Goal: Task Accomplishment & Management: Complete application form

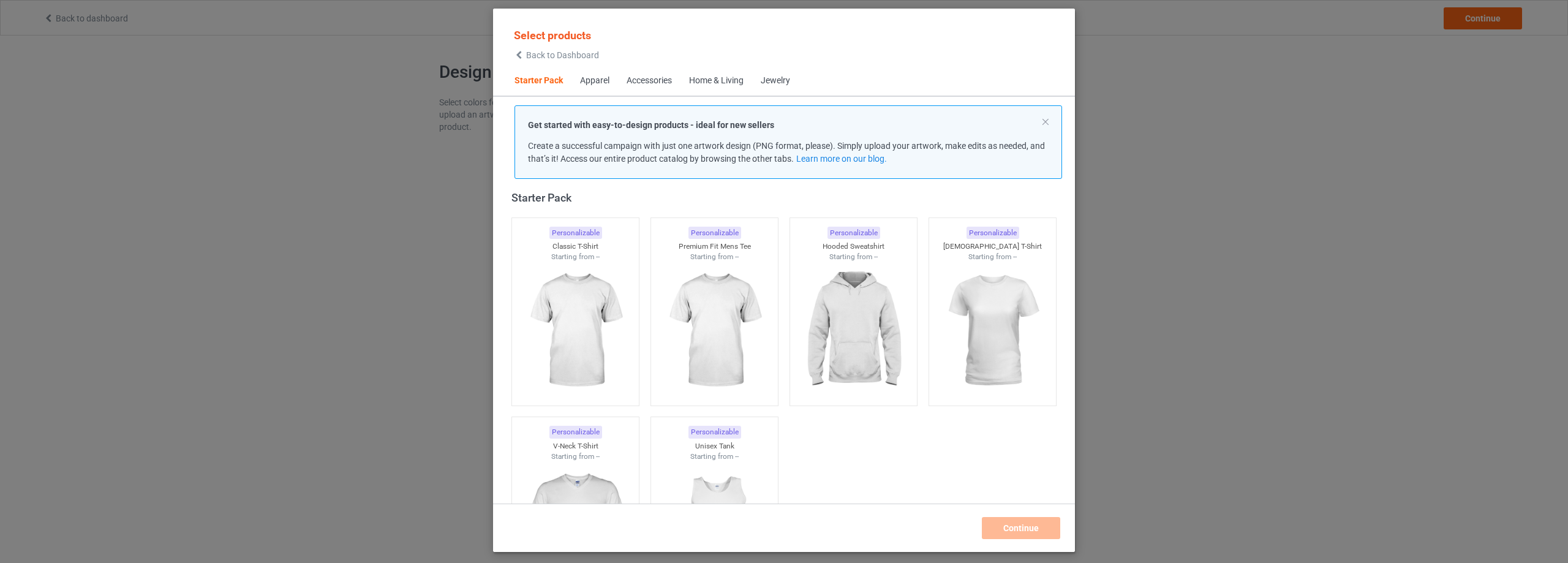
scroll to position [16, 0]
click at [577, 55] on span "Back to Dashboard" at bounding box center [562, 55] width 73 height 10
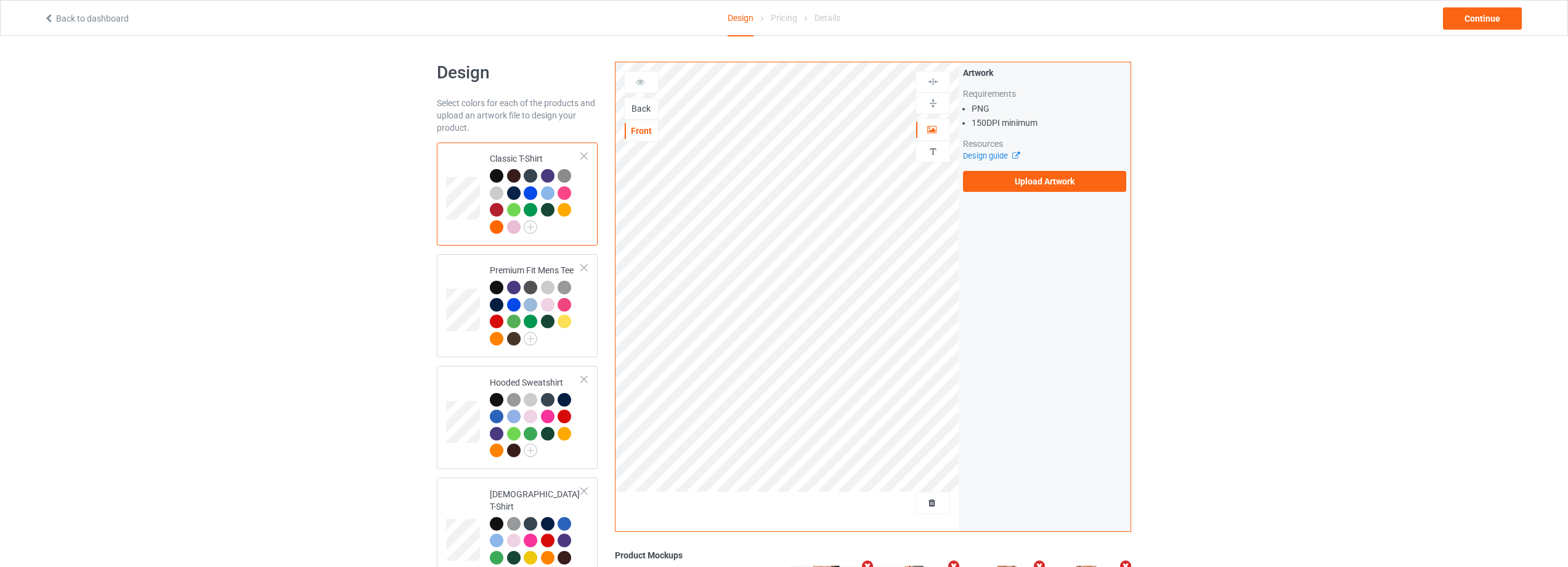
click at [637, 107] on div "Back" at bounding box center [641, 108] width 33 height 13
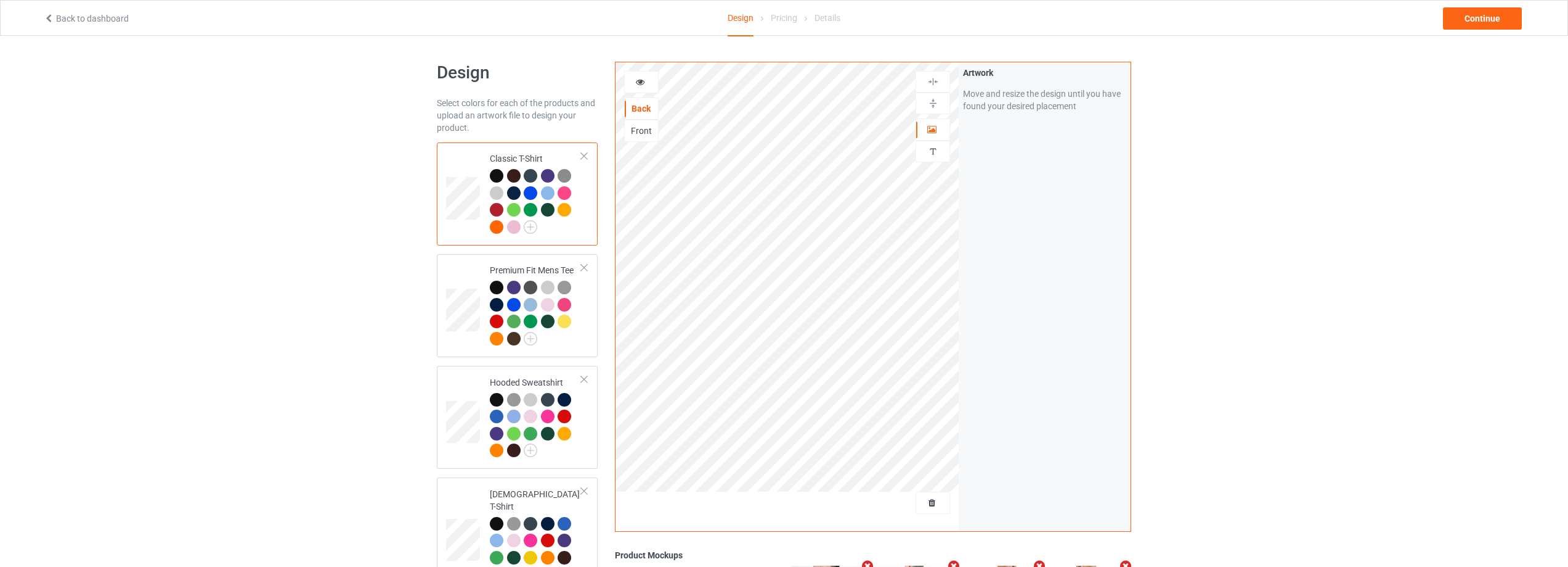
click at [68, 21] on link "Back to dashboard" at bounding box center [86, 19] width 85 height 10
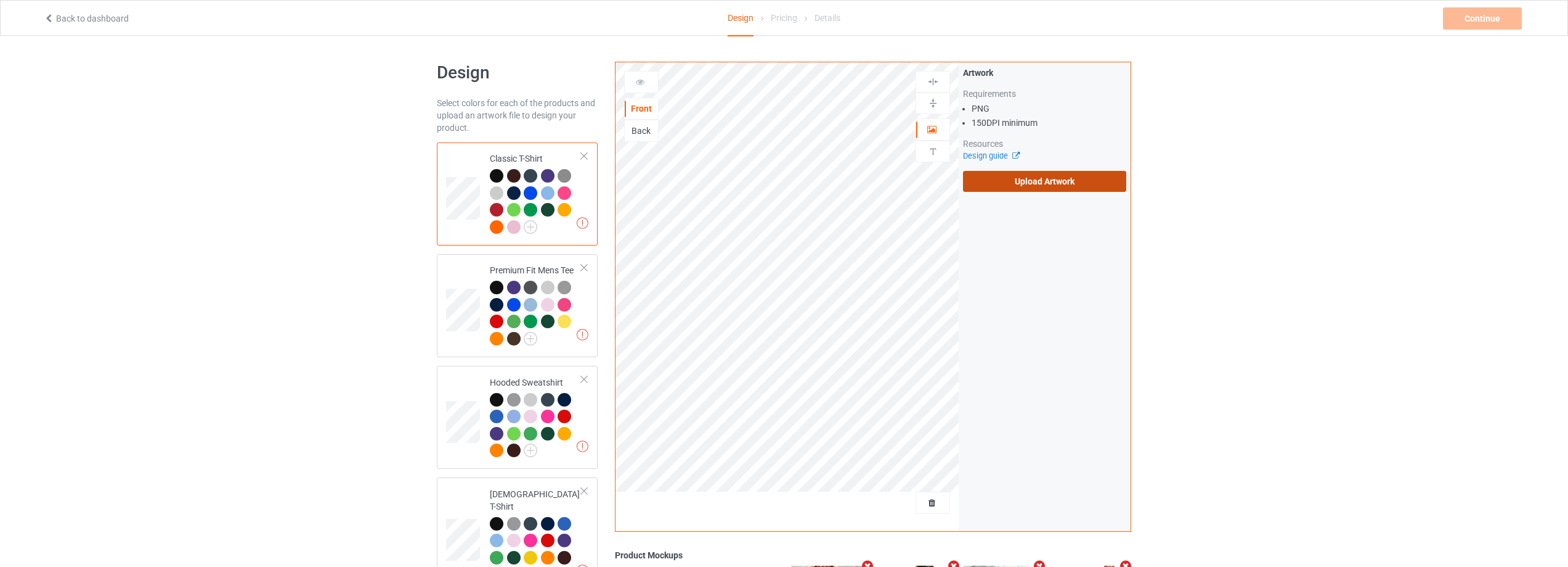
click at [1051, 185] on label "Upload Artwork" at bounding box center [1045, 181] width 163 height 21
click at [0, 0] on input "Upload Artwork" at bounding box center [0, 0] width 0 height 0
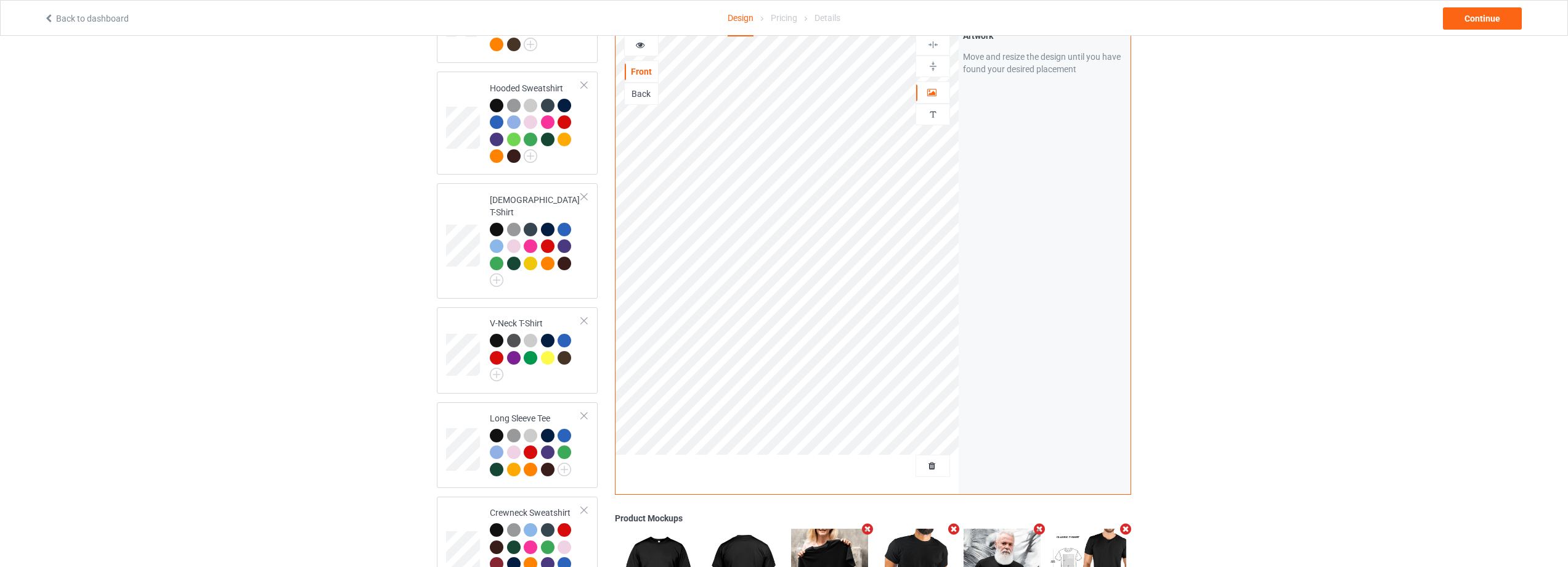
scroll to position [48, 0]
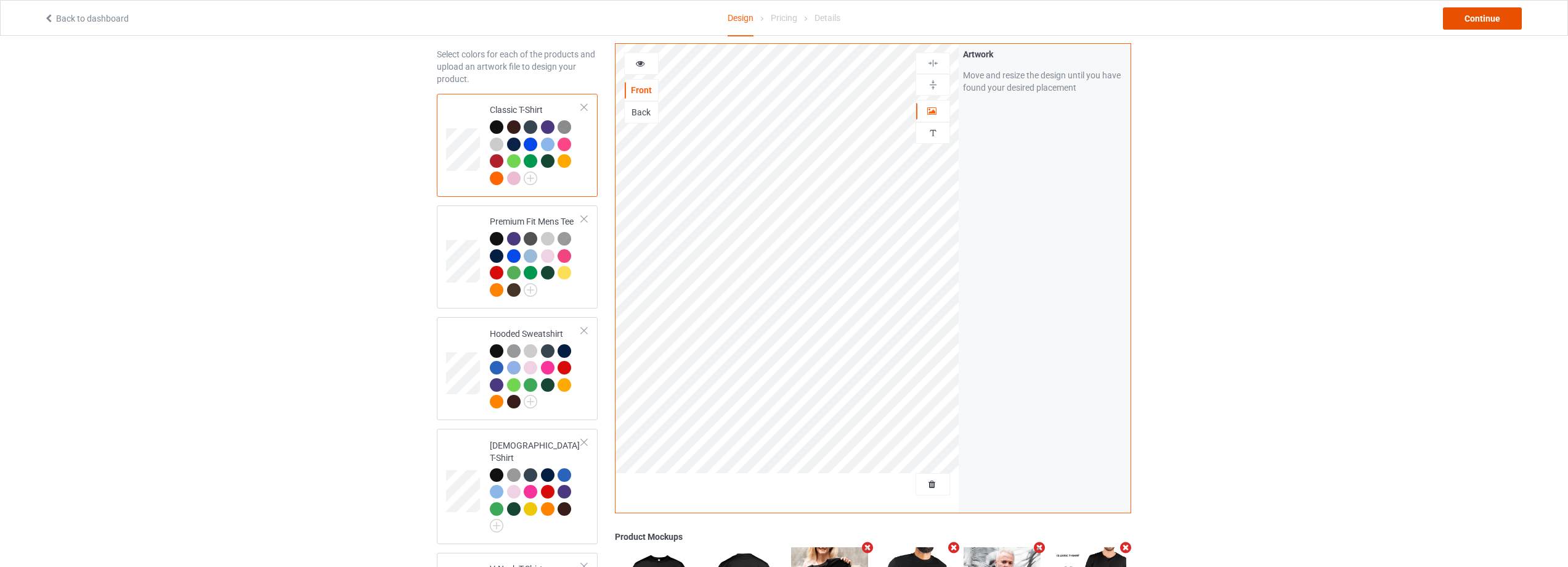
click at [1478, 15] on div "Continue" at bounding box center [1482, 19] width 79 height 23
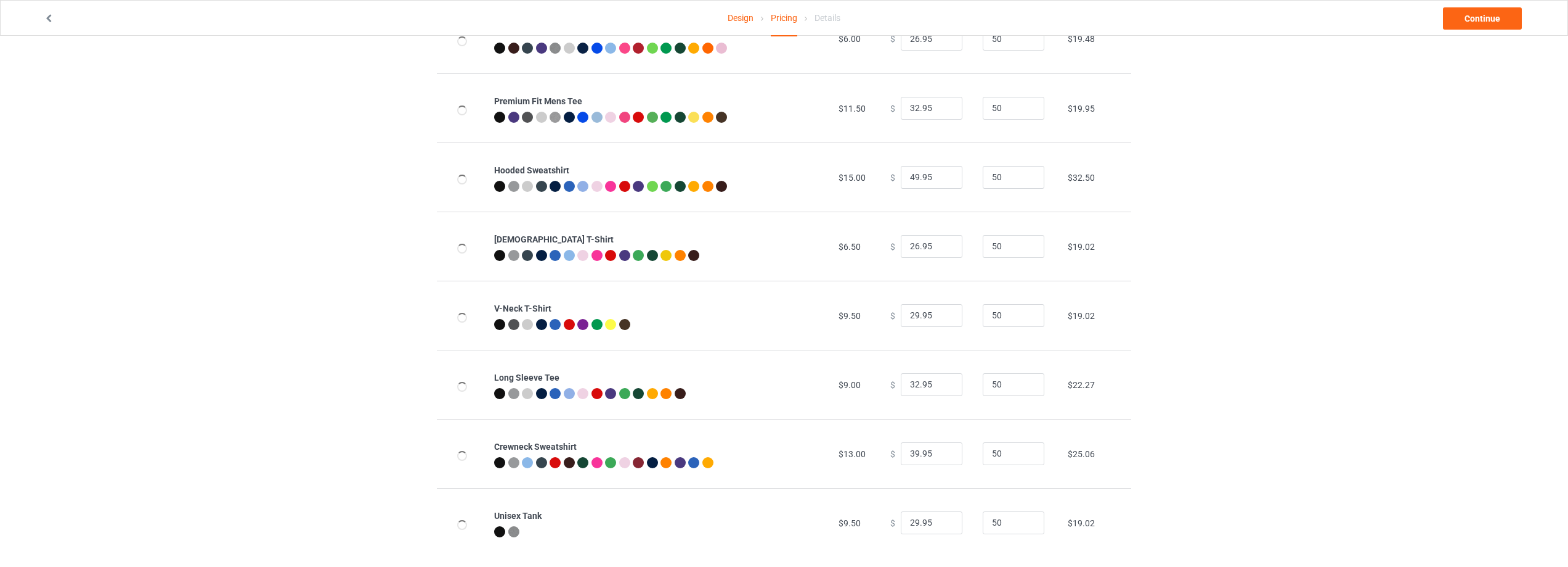
scroll to position [134, 0]
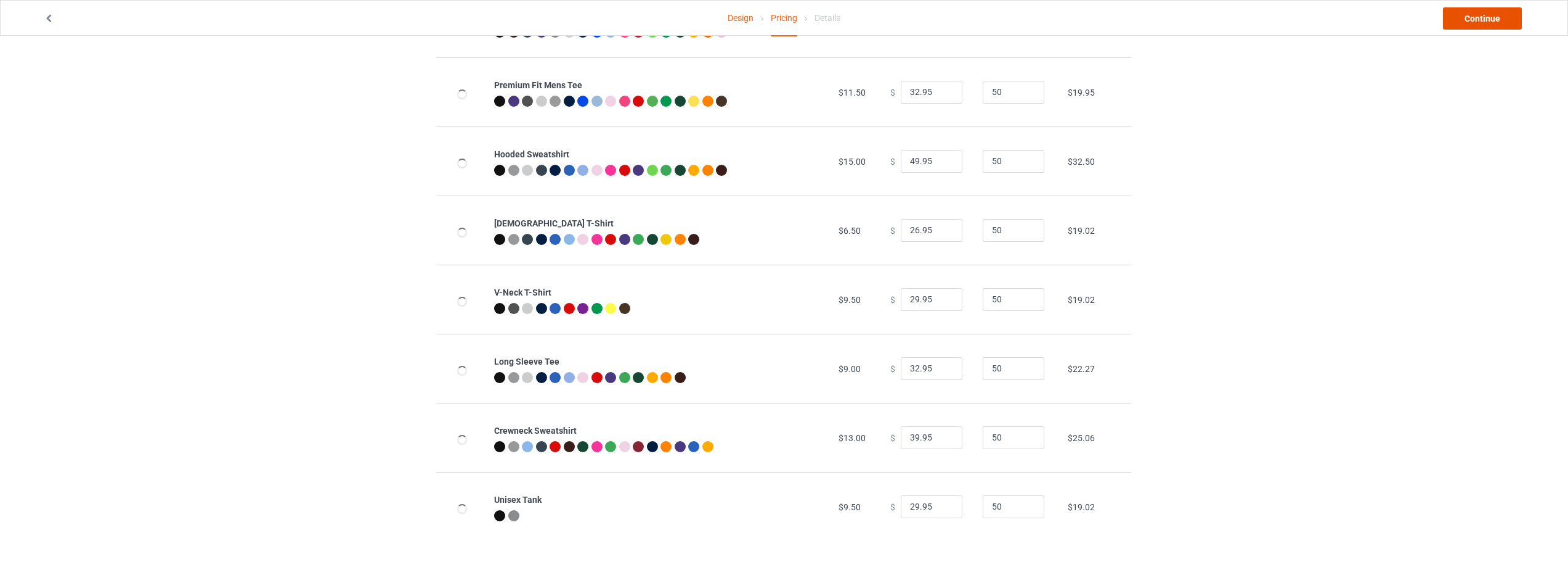
click at [1495, 18] on link "Continue" at bounding box center [1482, 19] width 79 height 23
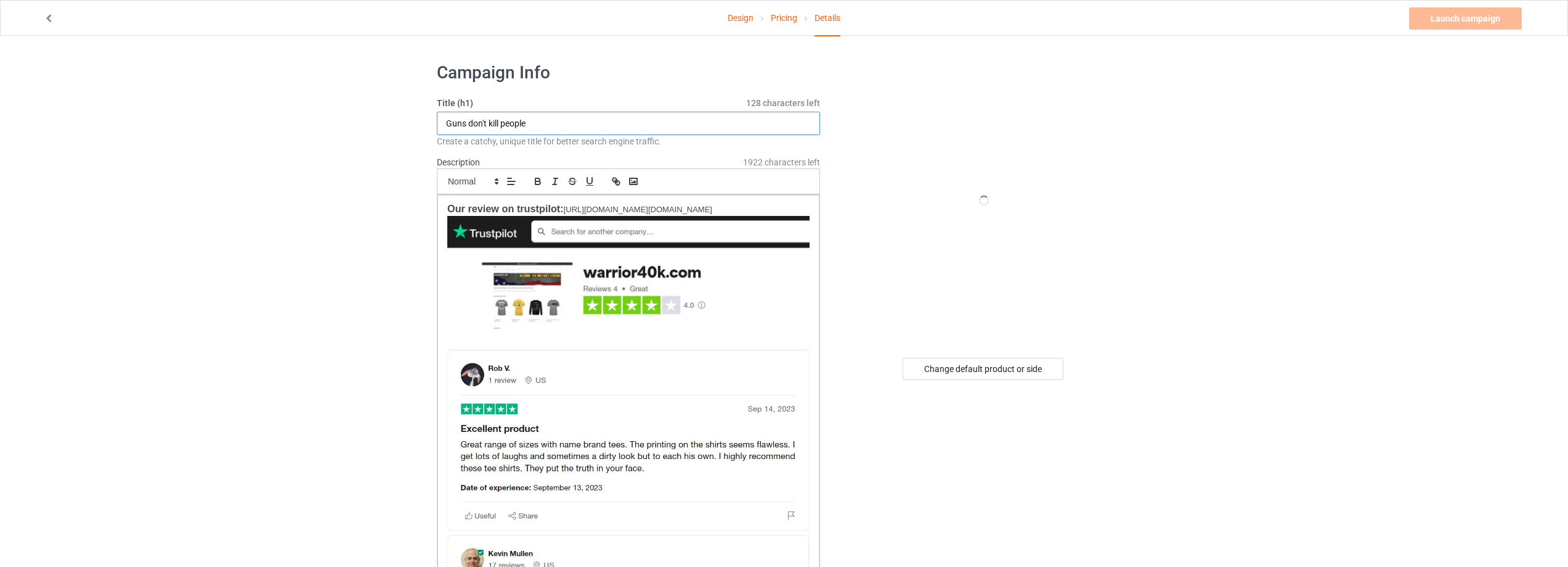
drag, startPoint x: 501, startPoint y: 123, endPoint x: 337, endPoint y: 111, distance: 164.4
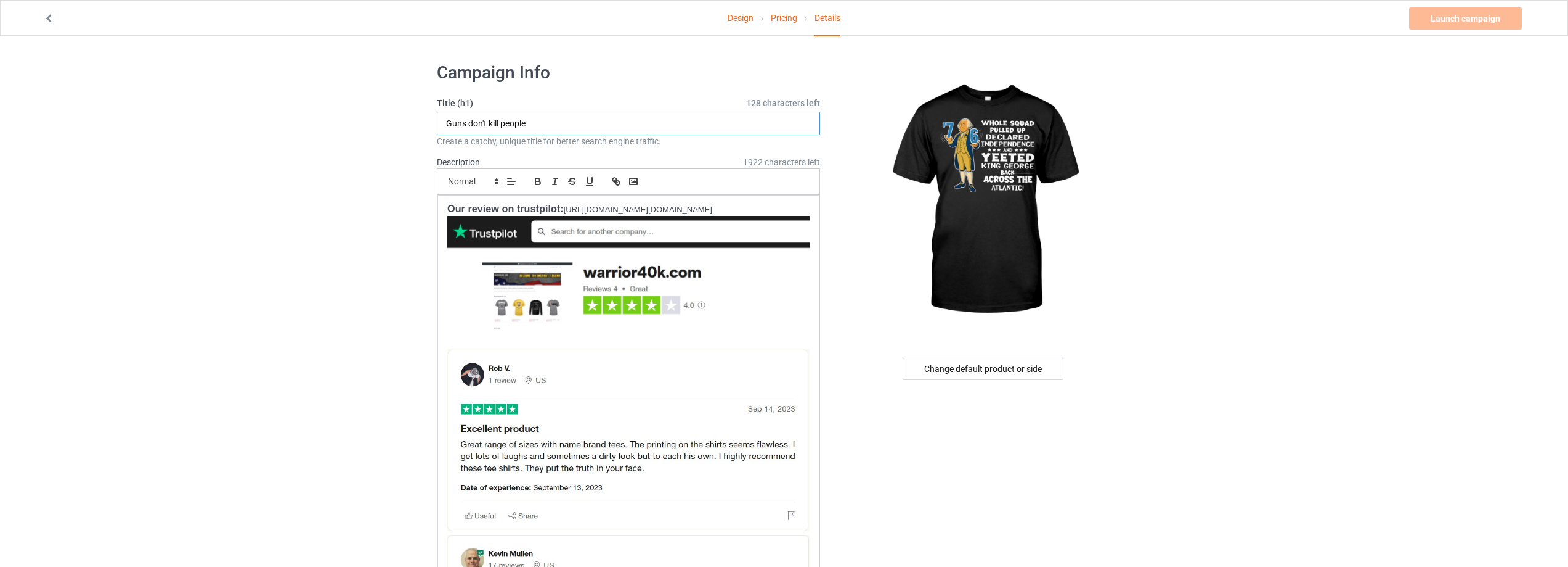
paste input "76 Yeeted"
type input "76 Yeeted"
drag, startPoint x: 334, startPoint y: 248, endPoint x: 389, endPoint y: 279, distance: 63.1
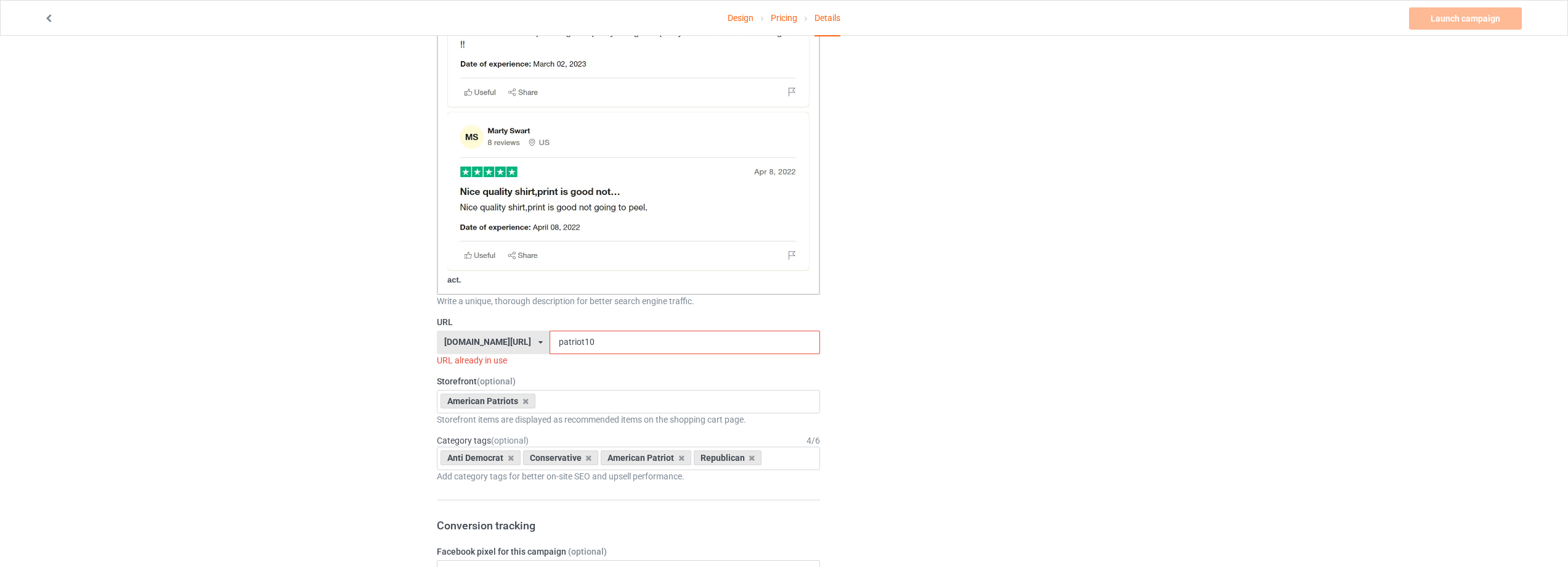
scroll to position [801, 0]
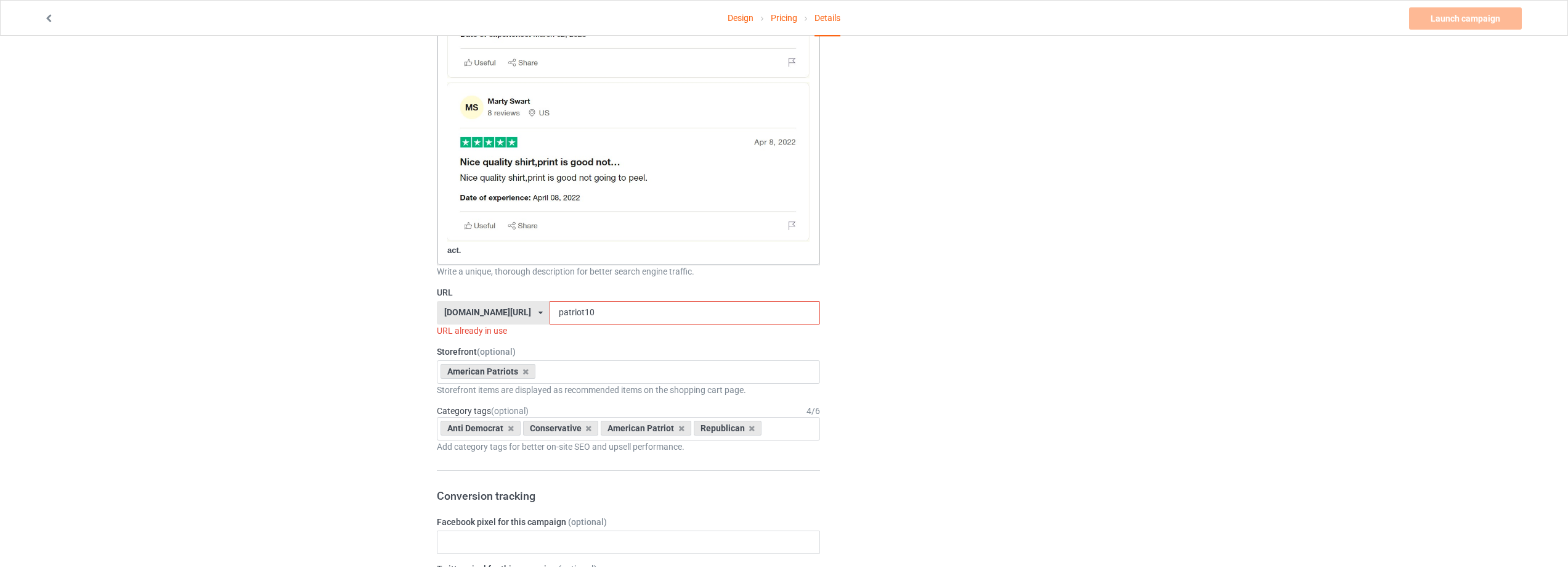
drag, startPoint x: 594, startPoint y: 305, endPoint x: 446, endPoint y: 323, distance: 149.1
click at [473, 321] on div "warrior40k.com/ redwhiteblueclothing.com/ shopbabymom.net/ warrior40k.com/ teec…" at bounding box center [629, 313] width 384 height 24
paste input "76-yeeted"
type input "76-yeeted"
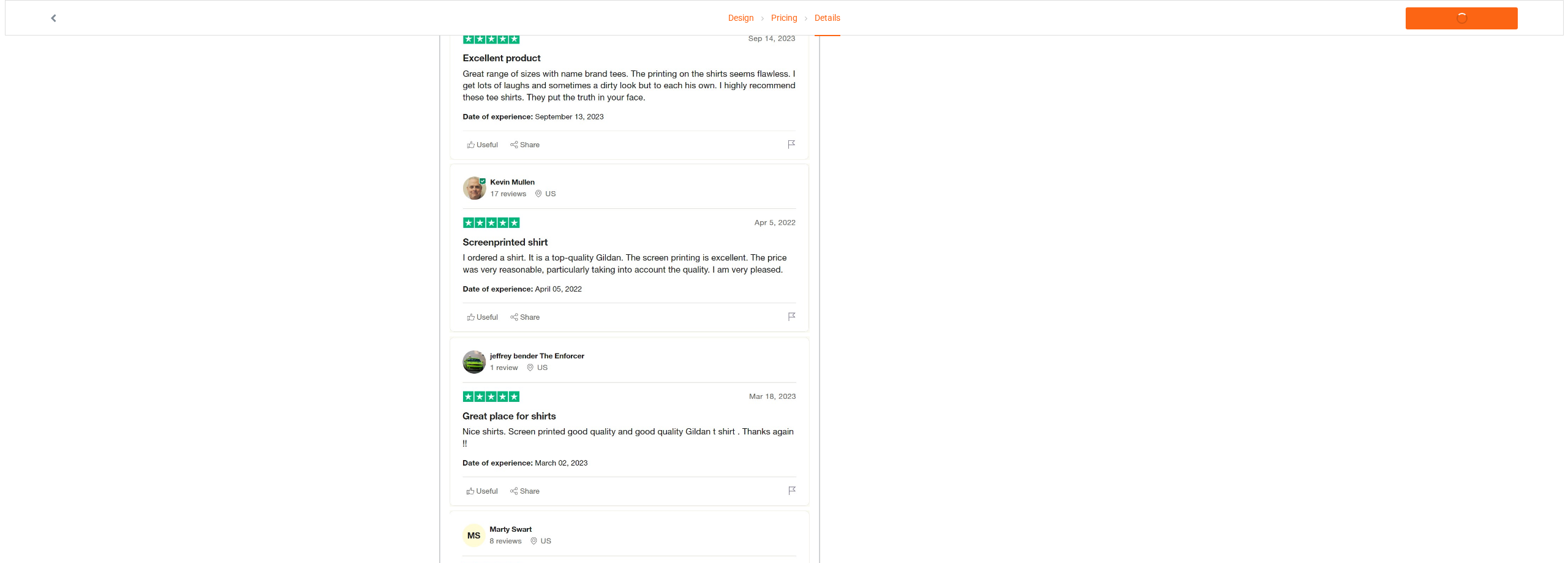
scroll to position [0, 0]
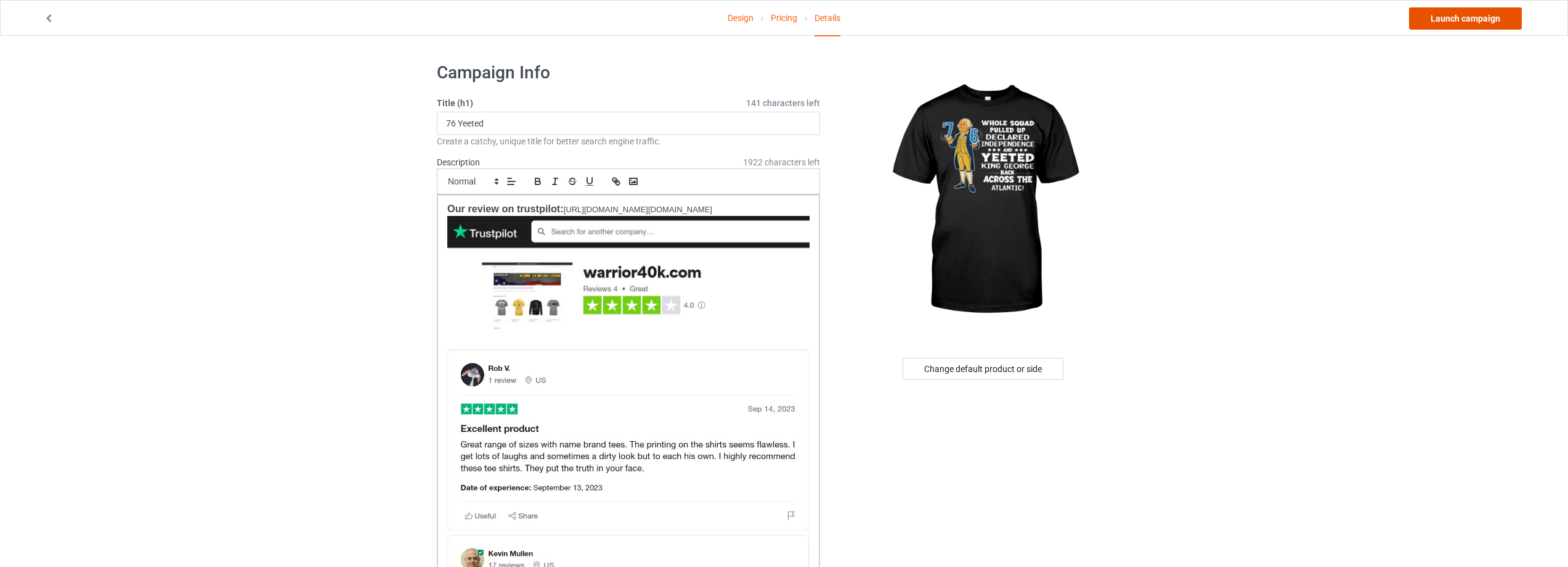
click at [1480, 23] on link "Launch campaign" at bounding box center [1466, 19] width 113 height 23
